Goal: Task Accomplishment & Management: Manage account settings

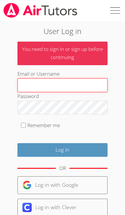
type input "Tracie.hymer@gmail.com"
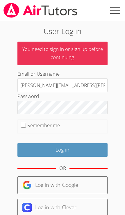
click at [62, 149] on input "Log in" at bounding box center [62, 150] width 90 height 14
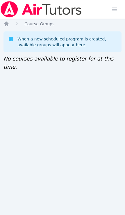
click at [27, 13] on img at bounding box center [41, 9] width 82 height 16
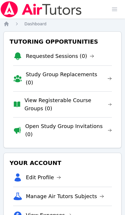
click at [113, 13] on span "button" at bounding box center [114, 9] width 13 height 13
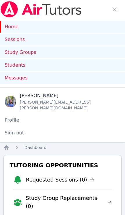
click at [16, 66] on link "Students" at bounding box center [62, 65] width 125 height 12
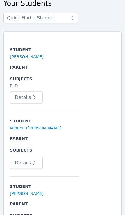
click at [17, 54] on link "Yeva Bystrytska" at bounding box center [27, 57] width 34 height 6
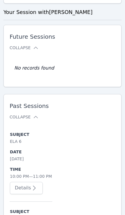
click at [28, 102] on span "Past Sessions" at bounding box center [63, 105] width 106 height 7
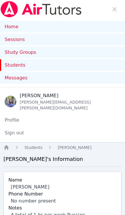
scroll to position [0, 0]
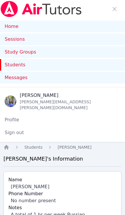
click at [9, 38] on link "Sessions" at bounding box center [62, 39] width 125 height 12
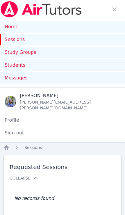
click at [46, 83] on link "Messages" at bounding box center [62, 78] width 125 height 12
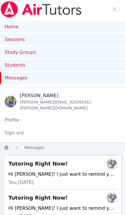
click at [19, 37] on link "Sessions" at bounding box center [62, 40] width 125 height 12
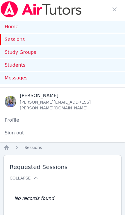
click at [36, 66] on link "Students" at bounding box center [62, 65] width 125 height 12
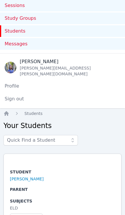
scroll to position [80, 0]
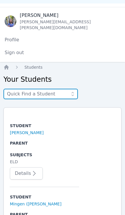
click at [44, 89] on input "text" at bounding box center [40, 94] width 75 height 10
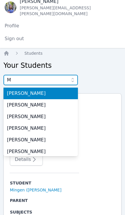
scroll to position [94, 0]
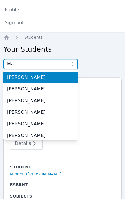
type input "Mar"
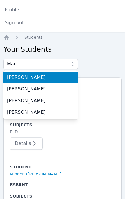
click at [63, 125] on span "Marko Bilonozhko" at bounding box center [41, 128] width 68 height 7
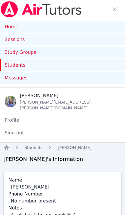
click at [111, 51] on link "Study Groups" at bounding box center [62, 53] width 125 height 12
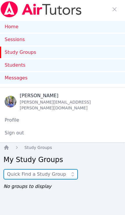
click at [67, 172] on input "text" at bounding box center [40, 174] width 75 height 10
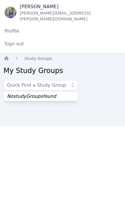
click at [122, 108] on div "Home Sessions Study Groups Students Messages Open user menu Tracie Hymer Open m…" at bounding box center [62, 107] width 125 height 215
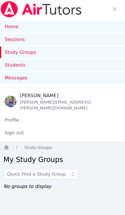
scroll to position [0, 0]
click at [116, 29] on link "Home" at bounding box center [62, 27] width 125 height 12
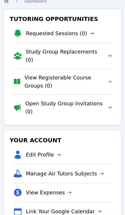
scroll to position [154, 0]
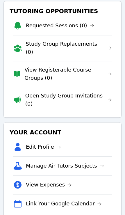
click at [85, 200] on link "Link Your Google Calendar" at bounding box center [64, 204] width 76 height 8
